Goal: Transaction & Acquisition: Purchase product/service

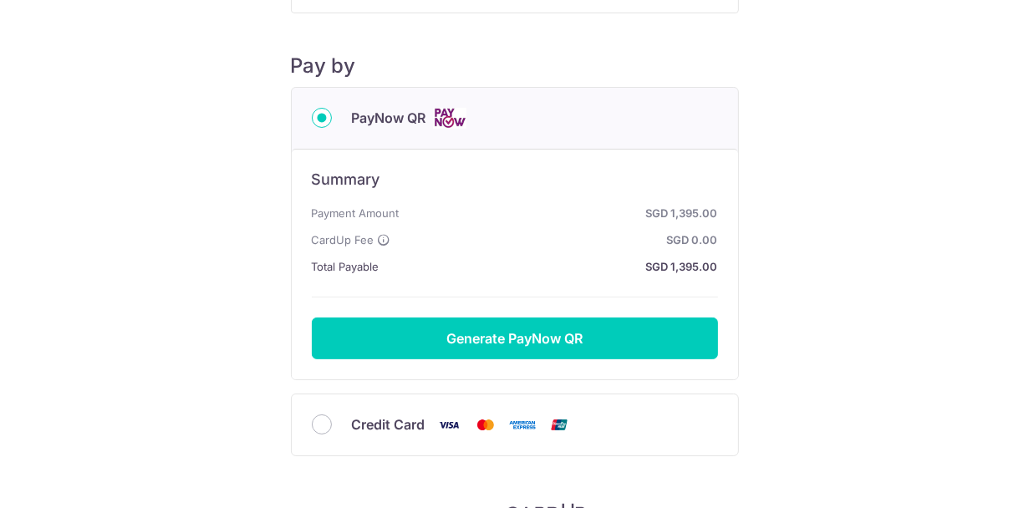
click at [332, 426] on div "Credit Card" at bounding box center [515, 425] width 406 height 21
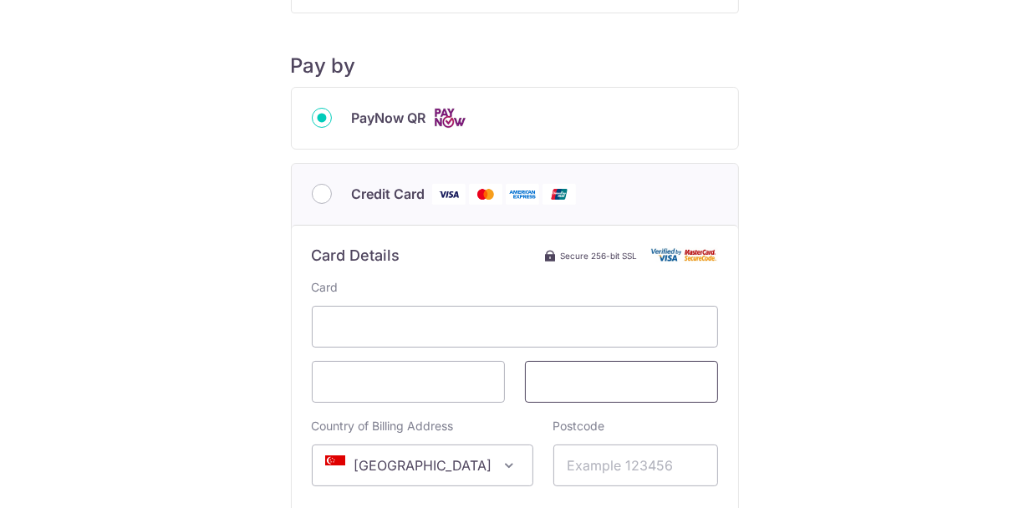
scroll to position [251, 0]
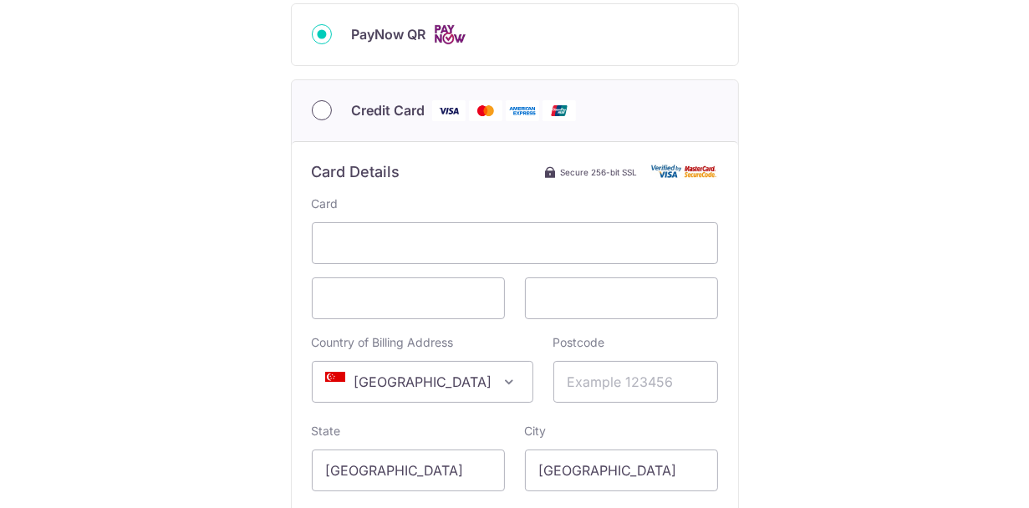
click at [315, 114] on input "Credit Card" at bounding box center [322, 110] width 20 height 20
radio input "true"
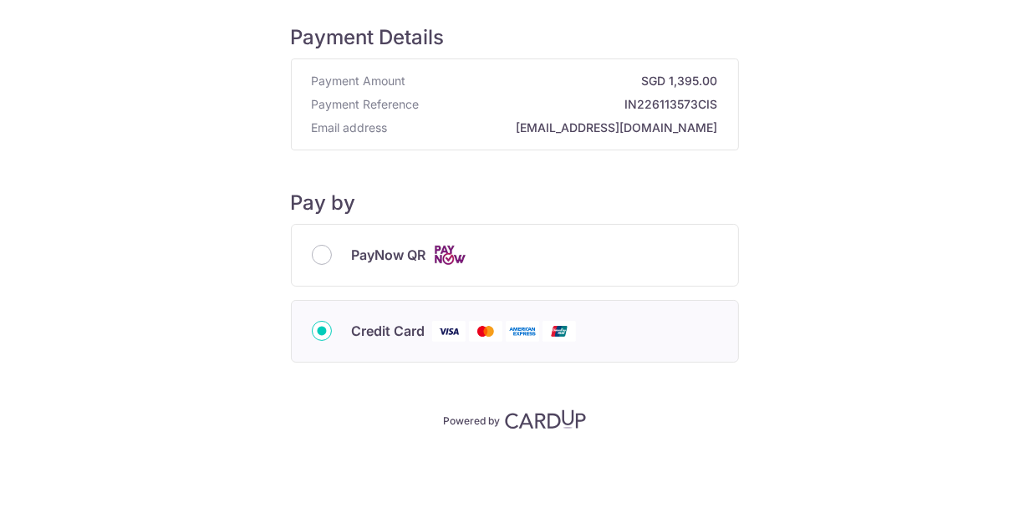
scroll to position [28, 0]
click at [410, 334] on span "Credit Card" at bounding box center [389, 333] width 74 height 20
click at [332, 334] on input "Credit Card" at bounding box center [322, 333] width 20 height 20
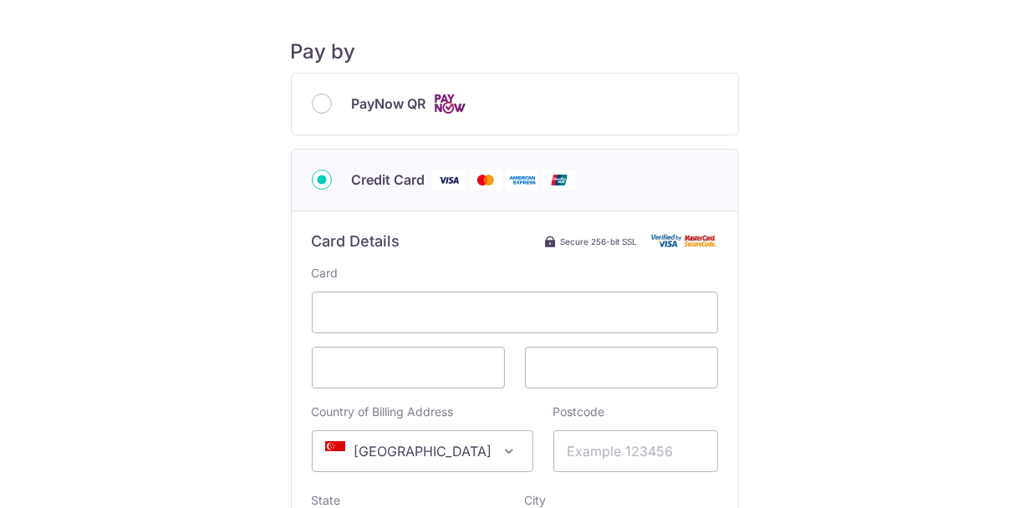
scroll to position [196, 0]
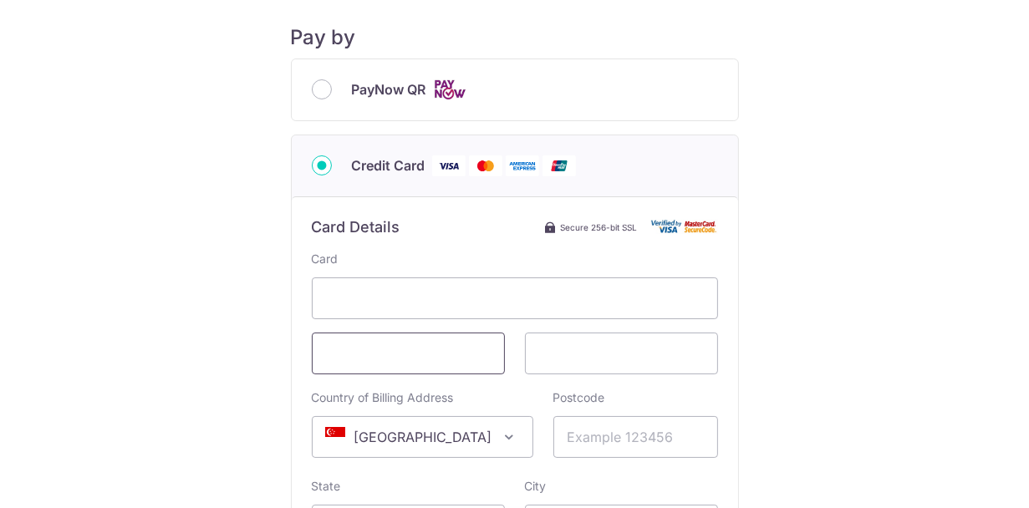
click at [417, 333] on span at bounding box center [408, 354] width 193 height 42
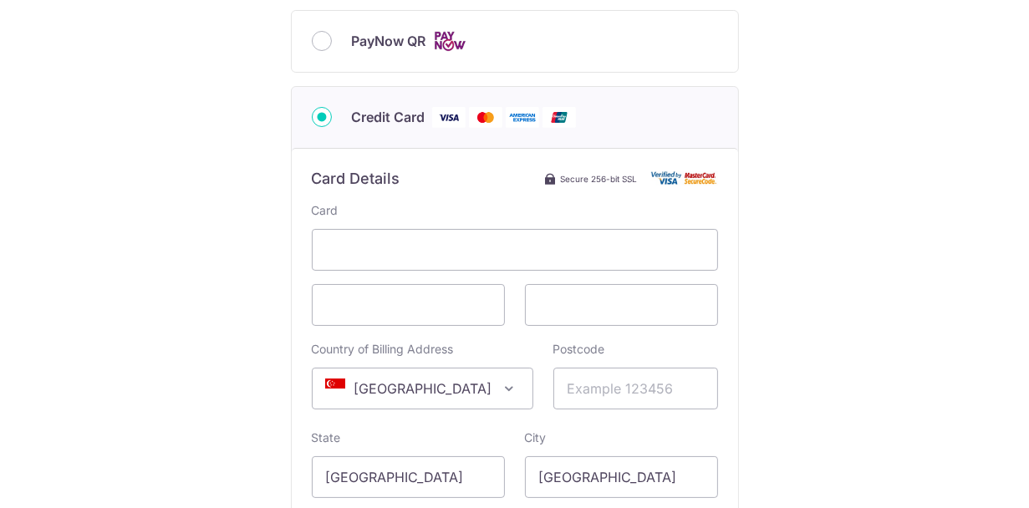
scroll to position [279, 0]
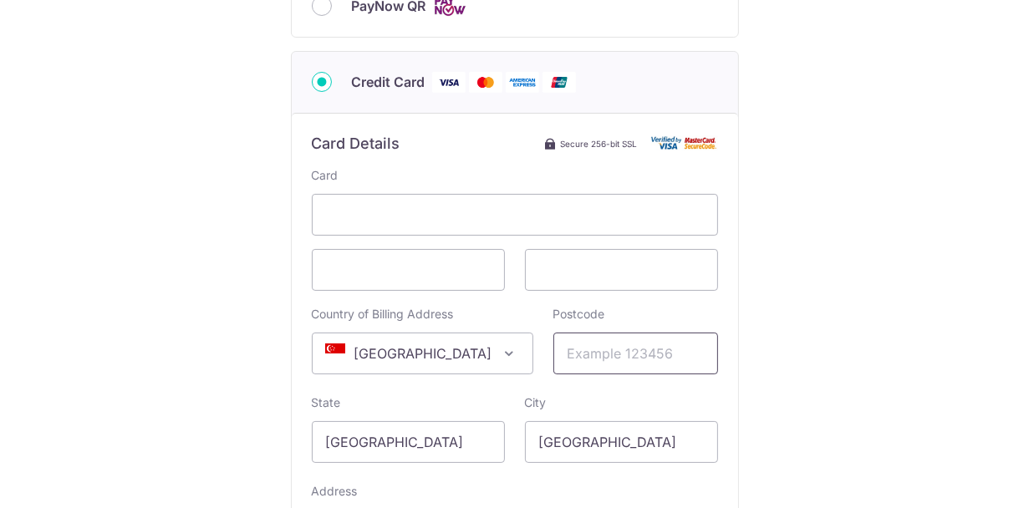
click at [650, 364] on input "Postcode" at bounding box center [635, 354] width 165 height 42
type input "169658"
type input "[STREET_ADDRESS]"
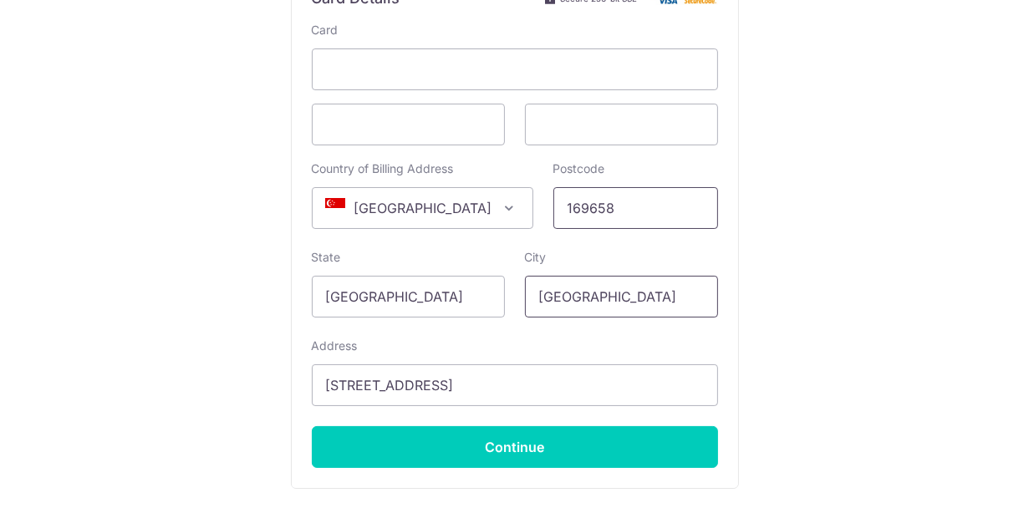
scroll to position [446, 0]
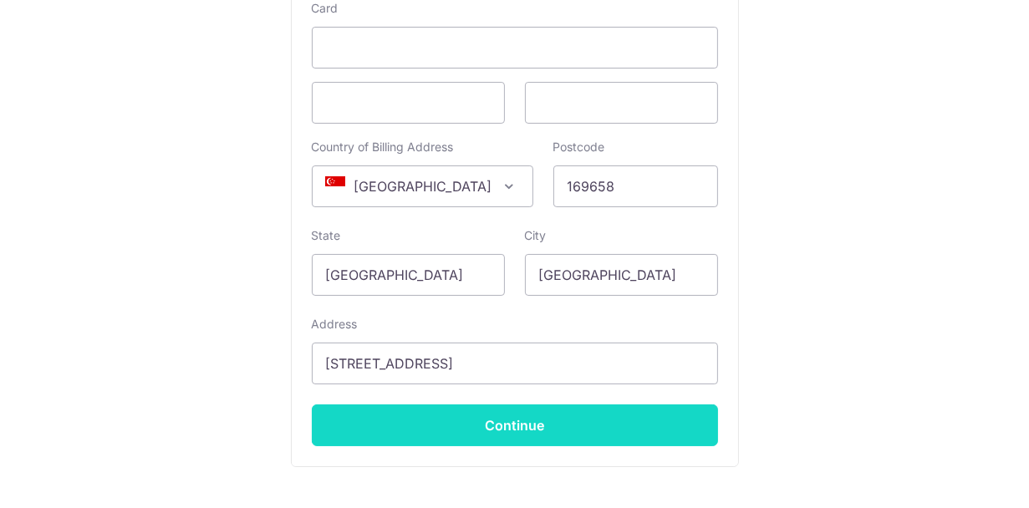
click at [468, 431] on input "Continue" at bounding box center [515, 426] width 406 height 42
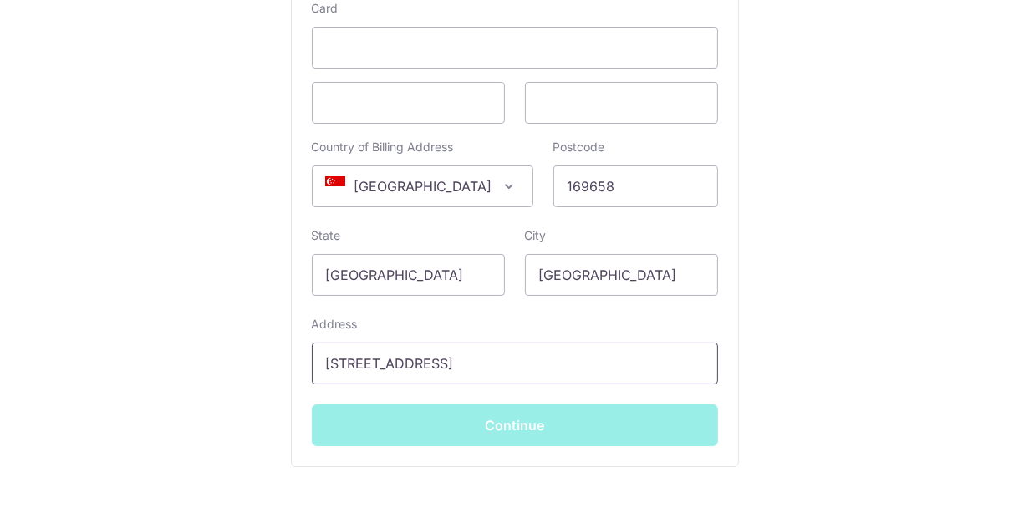
type input "**** 7654"
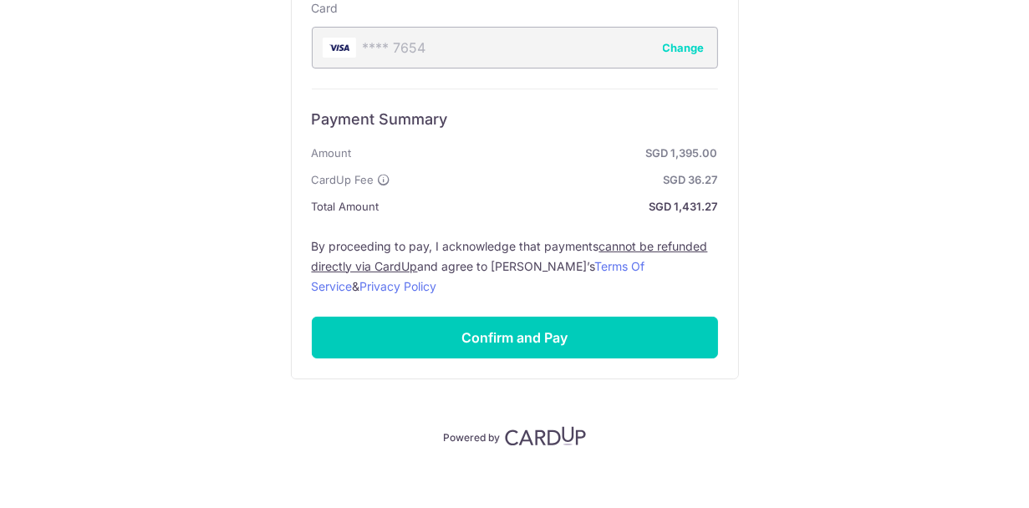
scroll to position [461, 0]
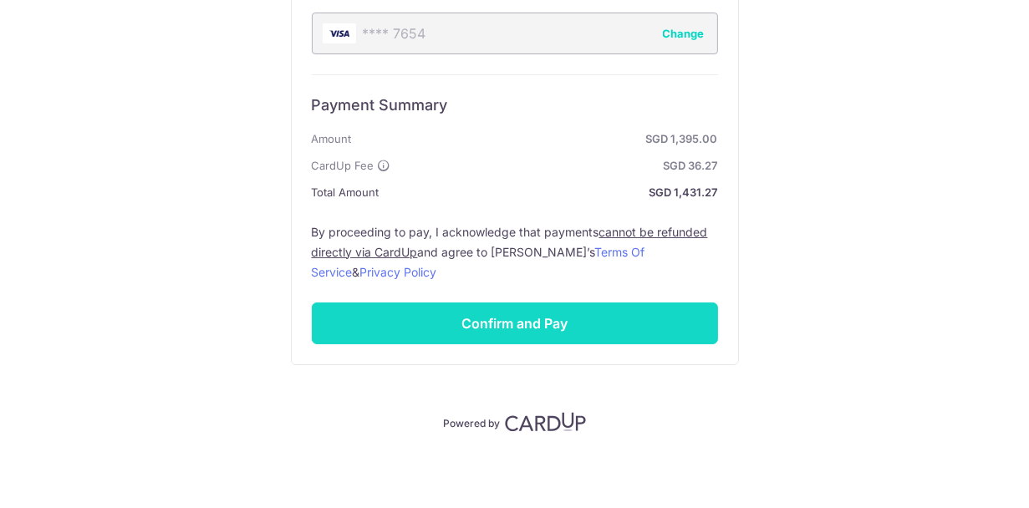
click at [548, 317] on input "Confirm and Pay" at bounding box center [515, 324] width 406 height 42
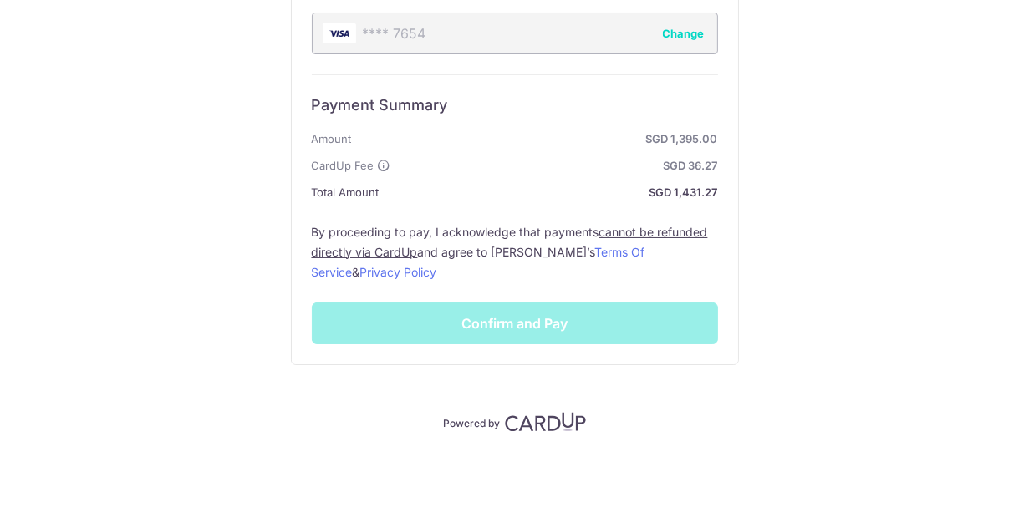
scroll to position [362, 0]
